Goal: Task Accomplishment & Management: Manage account settings

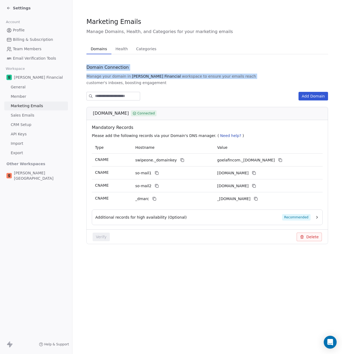
click at [21, 8] on span "Settings" at bounding box center [22, 7] width 18 height 5
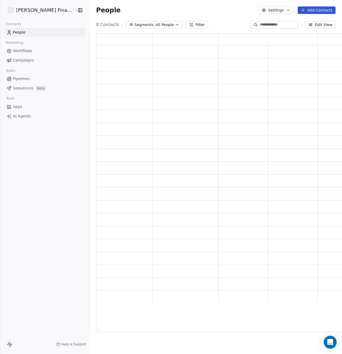
scroll to position [294, 253]
click at [267, 24] on input at bounding box center [279, 24] width 38 height 5
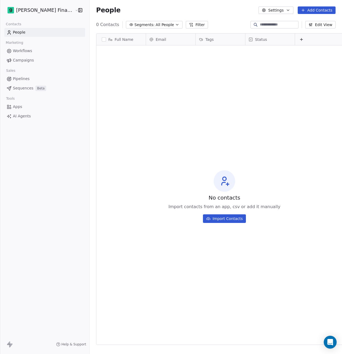
scroll to position [307, 266]
paste input "**********"
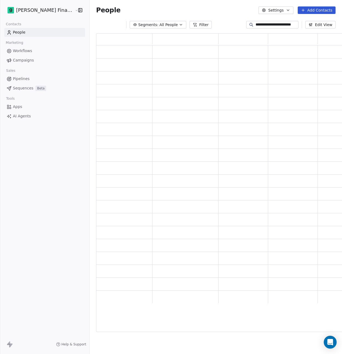
type input "**********"
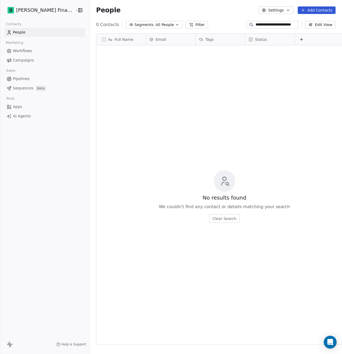
scroll to position [307, 266]
click at [21, 8] on html "**********" at bounding box center [171, 177] width 342 height 354
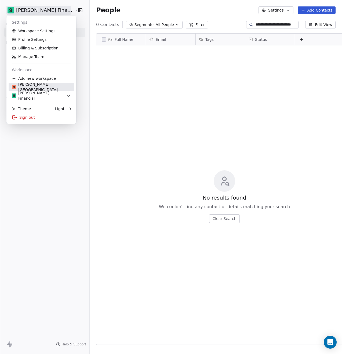
click at [35, 90] on link "[PERSON_NAME][GEOGRAPHIC_DATA]" at bounding box center [42, 87] width 66 height 9
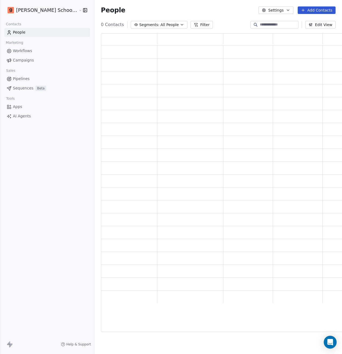
scroll to position [294, 248]
click at [265, 26] on input at bounding box center [279, 24] width 38 height 5
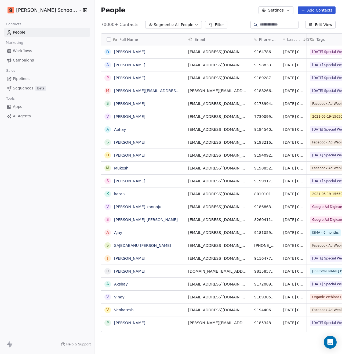
paste input "**********"
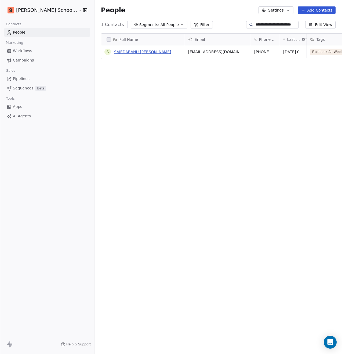
scroll to position [307, 261]
type input "**********"
click at [114, 50] on link "SAJEDABANU [PERSON_NAME]" at bounding box center [142, 52] width 57 height 4
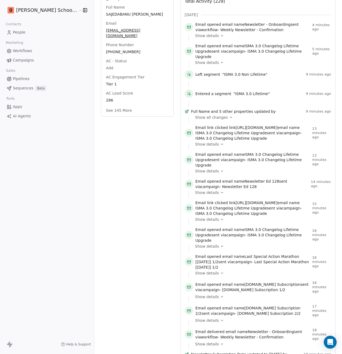
scroll to position [139, 0]
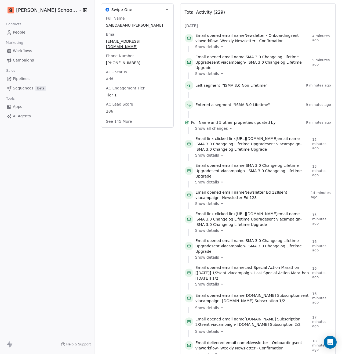
click at [229, 127] on icon at bounding box center [231, 129] width 4 height 4
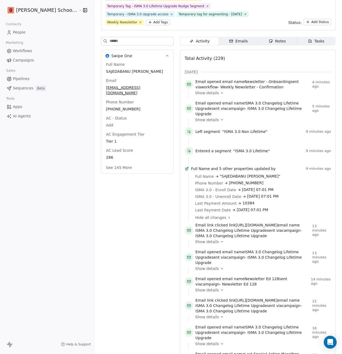
scroll to position [60, 0]
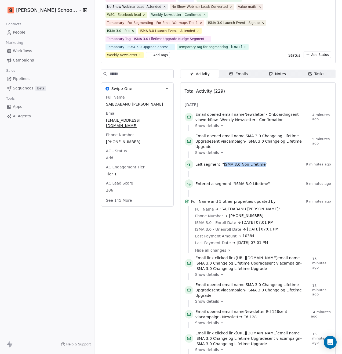
drag, startPoint x: 205, startPoint y: 158, endPoint x: 244, endPoint y: 160, distance: 39.2
click at [244, 162] on span ""ISMA 3.0 Non Lifetime"" at bounding box center [244, 164] width 45 height 5
click at [230, 162] on span ""ISMA 3.0 Non Lifetime"" at bounding box center [244, 164] width 45 height 5
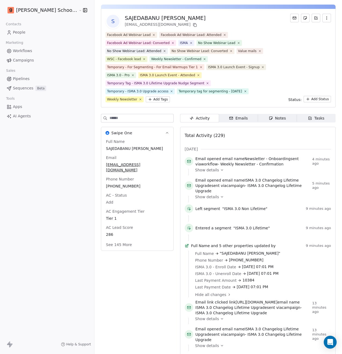
scroll to position [16, 0]
click at [115, 121] on input at bounding box center [142, 118] width 64 height 8
type input "*"
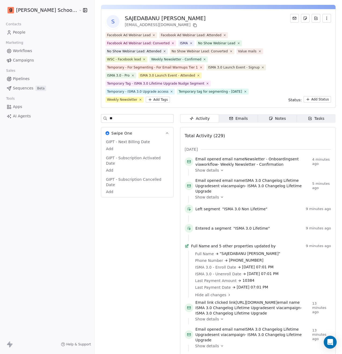
type input "*"
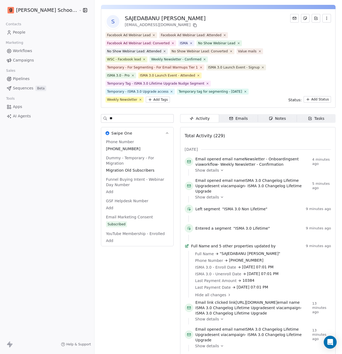
type input "*"
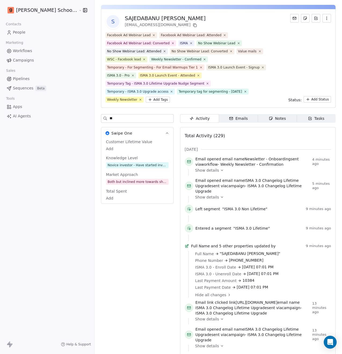
type input "*"
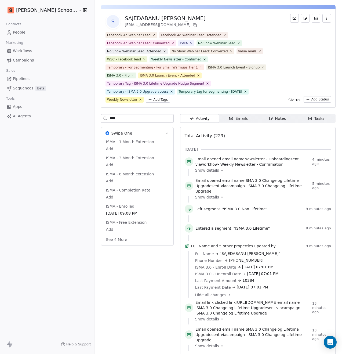
type input "****"
click at [104, 236] on button "See 4 More" at bounding box center [117, 240] width 28 height 10
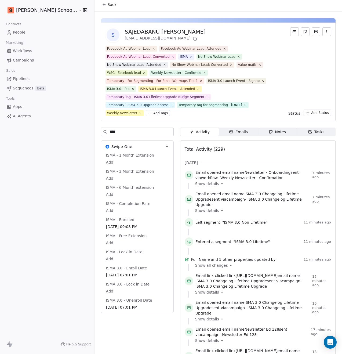
scroll to position [0, 0]
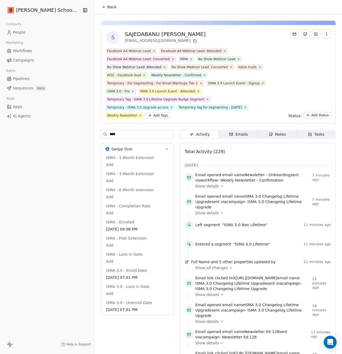
click at [32, 32] on link "People" at bounding box center [47, 32] width 86 height 9
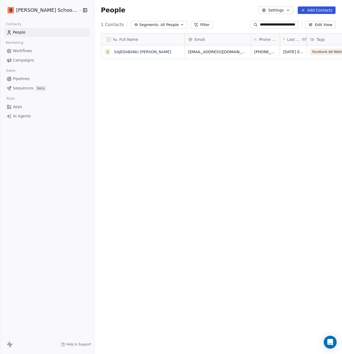
scroll to position [307, 261]
click at [138, 77] on div "Full Name S [PERSON_NAME] Email Phone Number Last Activity Date IST Tags Email …" at bounding box center [219, 185] width 248 height 312
click at [214, 104] on div "Full Name S [PERSON_NAME] Email Phone Number Last Activity Date IST Tags Email …" at bounding box center [219, 185] width 248 height 312
